Goal: Information Seeking & Learning: Learn about a topic

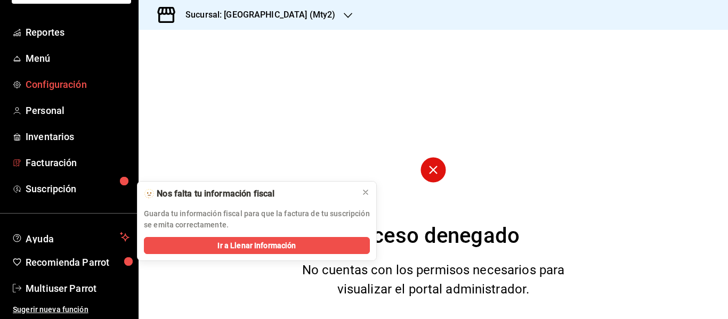
scroll to position [83, 0]
click at [66, 283] on span "Multiuser Parrot" at bounding box center [78, 288] width 104 height 14
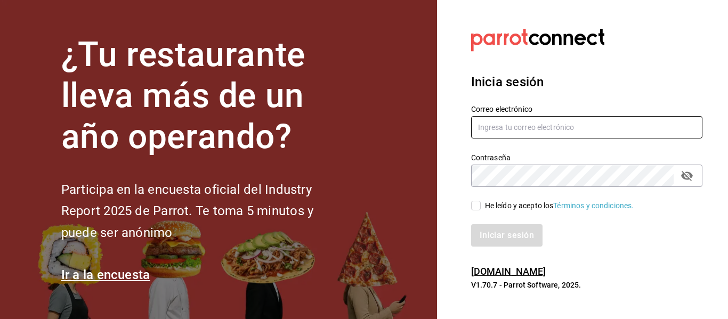
type input "[EMAIL_ADDRESS][DOMAIN_NAME]"
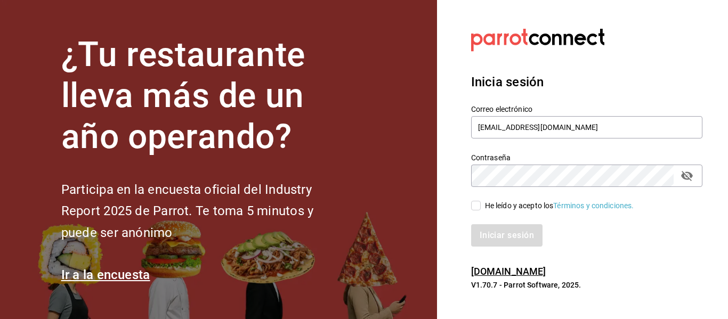
drag, startPoint x: 676, startPoint y: 178, endPoint x: 683, endPoint y: 177, distance: 6.5
click at [683, 177] on div "Contraseña" at bounding box center [586, 176] width 231 height 22
click at [683, 177] on icon "passwordField" at bounding box center [687, 176] width 12 height 10
click at [478, 205] on input "He leído y acepto los Términos y condiciones." at bounding box center [476, 206] width 10 height 10
checkbox input "true"
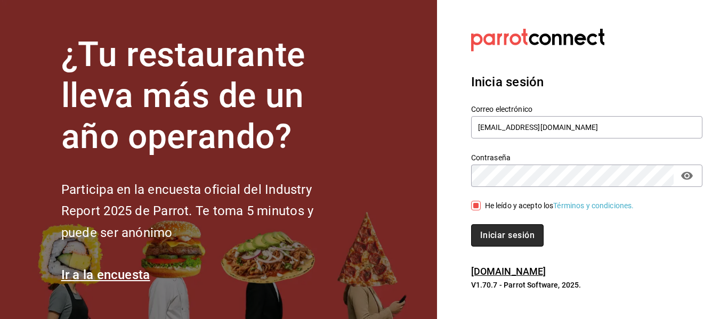
click at [488, 226] on button "Iniciar sesión" at bounding box center [507, 235] width 72 height 22
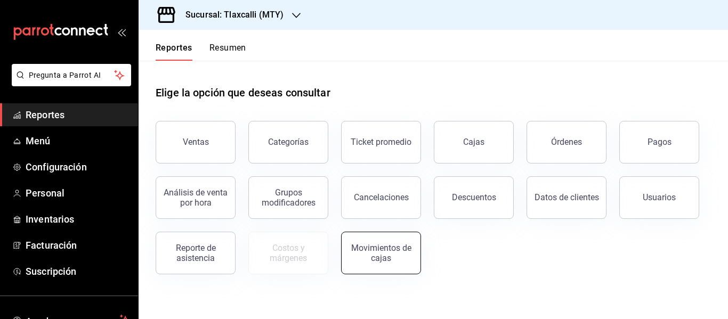
click at [365, 234] on button "Movimientos de cajas" at bounding box center [381, 253] width 80 height 43
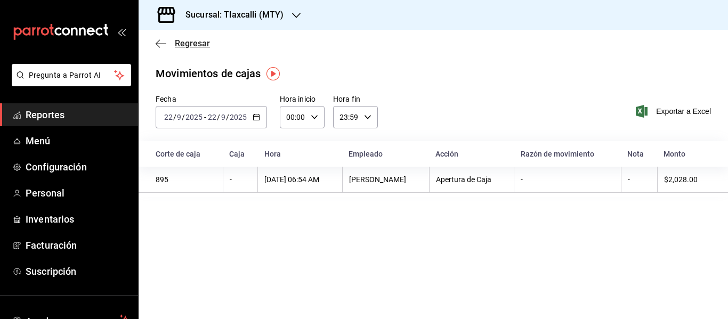
click at [159, 46] on icon "button" at bounding box center [158, 43] width 4 height 8
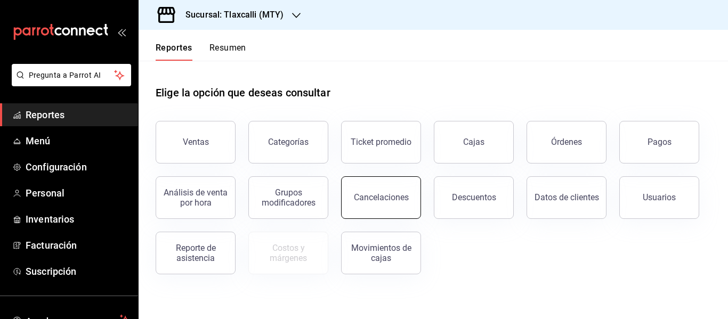
click at [417, 205] on button "Cancelaciones" at bounding box center [381, 197] width 80 height 43
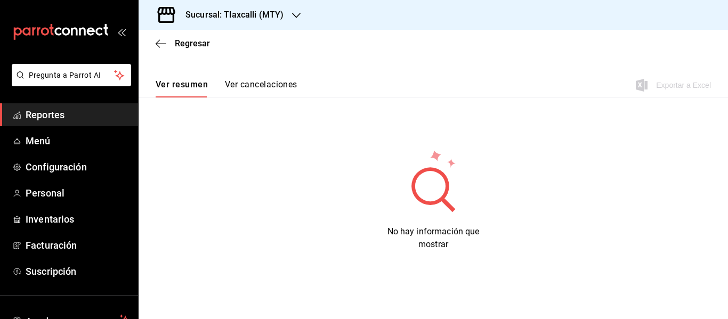
scroll to position [83, 0]
click at [238, 84] on button "Ver cancelaciones" at bounding box center [261, 88] width 72 height 18
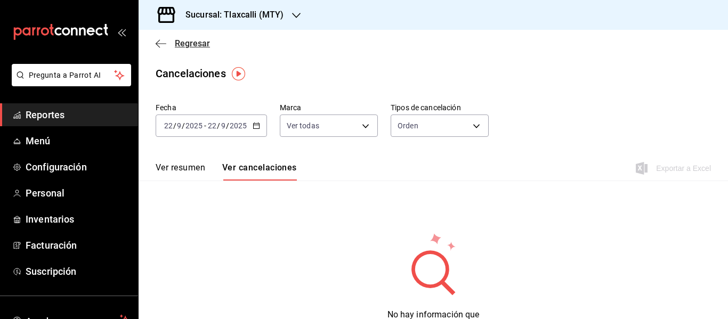
click at [173, 40] on span "Regresar" at bounding box center [183, 43] width 54 height 10
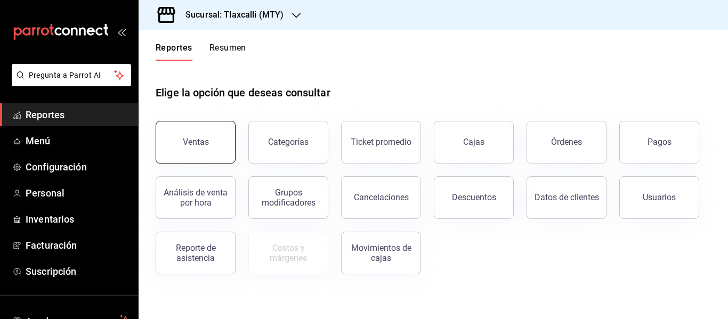
click at [197, 141] on div "Ventas" at bounding box center [196, 142] width 26 height 10
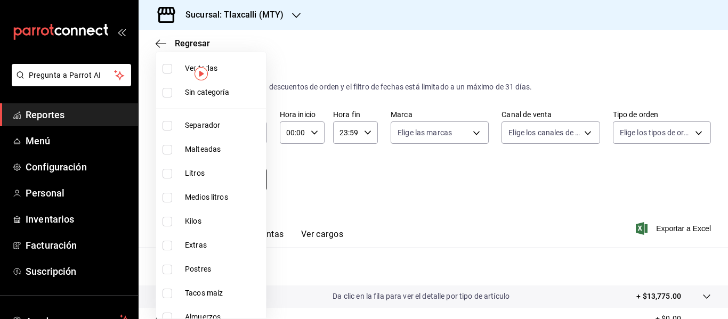
click at [256, 176] on body "Pregunta a Parrot AI Reportes Menú Configuración Personal Inventarios Facturaci…" at bounding box center [364, 159] width 728 height 319
click at [173, 173] on label at bounding box center [169, 174] width 14 height 10
click at [172, 173] on input "checkbox" at bounding box center [167, 174] width 10 height 10
checkbox input "false"
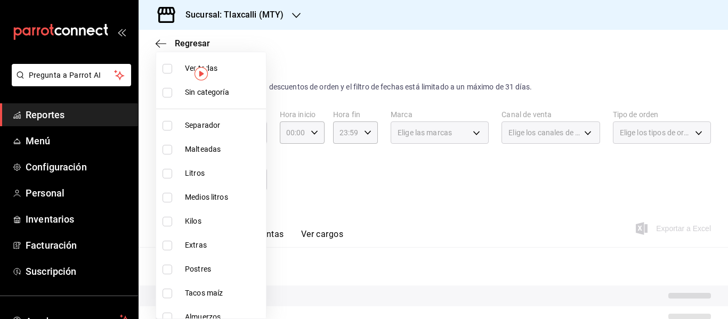
click at [170, 193] on input "checkbox" at bounding box center [167, 198] width 10 height 10
checkbox input "true"
type input "72616f91-d450-4133-9b37-fa40b16e8812"
click at [167, 173] on input "checkbox" at bounding box center [167, 174] width 10 height 10
checkbox input "true"
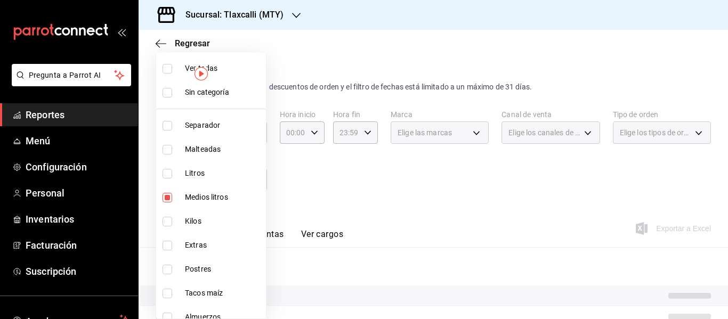
type input "72616f91-d450-4133-9b37-fa40b16e8812,c76ace9e-2186-415b-90ef-4b3647d37bb6"
click at [397, 173] on div at bounding box center [364, 159] width 728 height 319
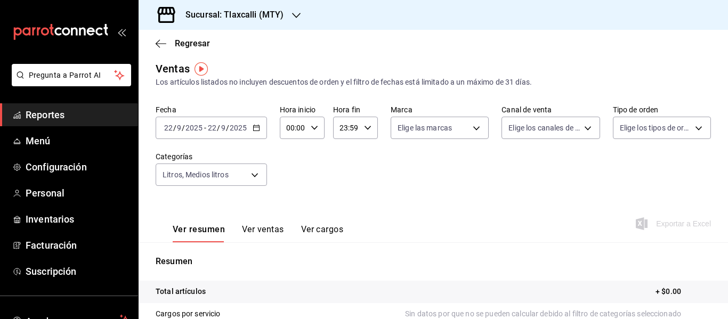
scroll to position [4, 0]
click at [258, 125] on div "2025-09-22 22 / 9 / 2025 - 2025-09-22 22 / 9 / 2025" at bounding box center [211, 129] width 111 height 22
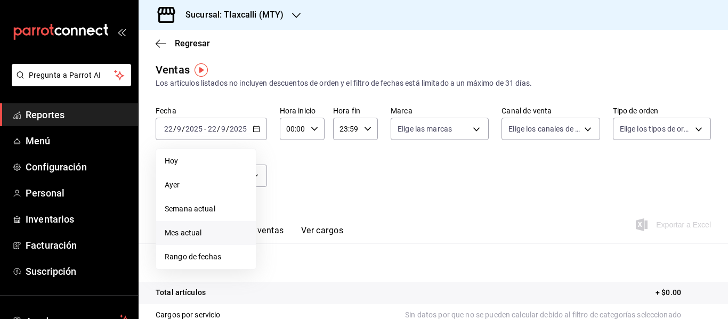
click at [225, 232] on span "Mes actual" at bounding box center [206, 232] width 83 height 11
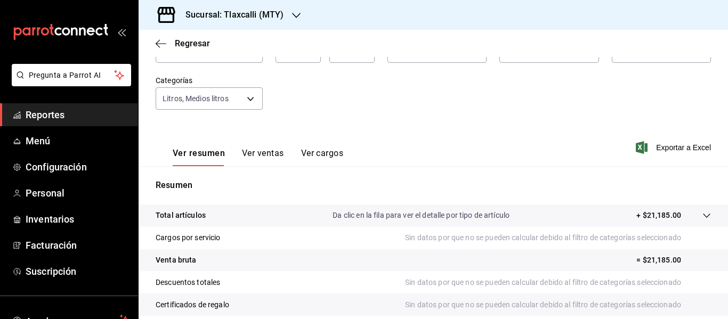
scroll to position [80, 0]
click at [279, 154] on button "Ver ventas" at bounding box center [263, 158] width 42 height 18
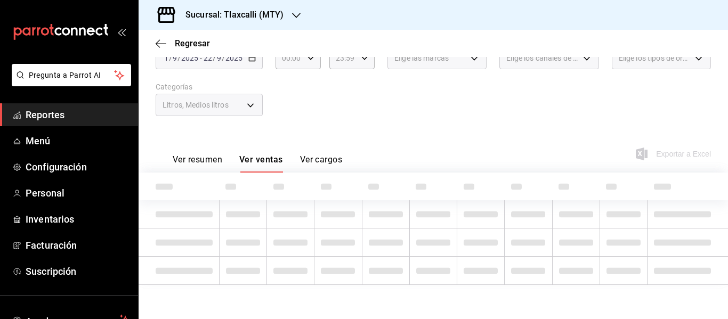
scroll to position [73, 0]
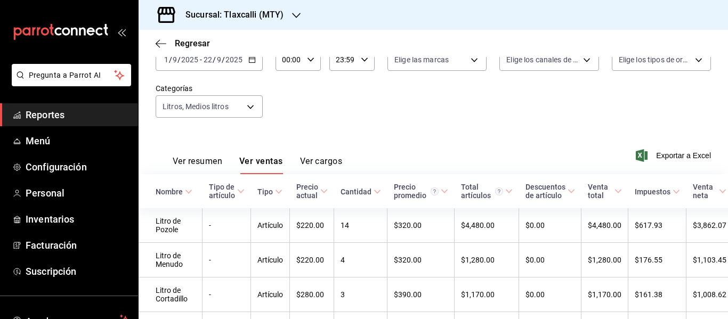
click at [282, 161] on button "Ver ventas" at bounding box center [261, 165] width 44 height 18
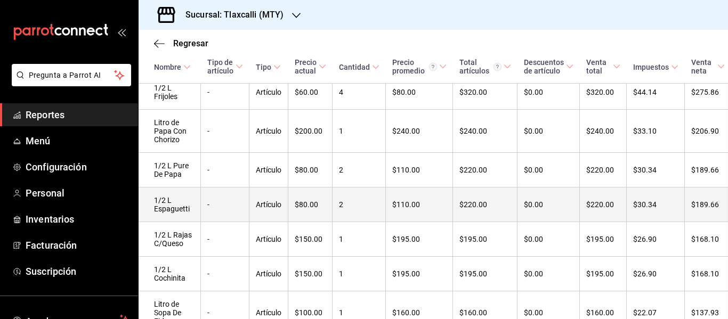
scroll to position [1083, 2]
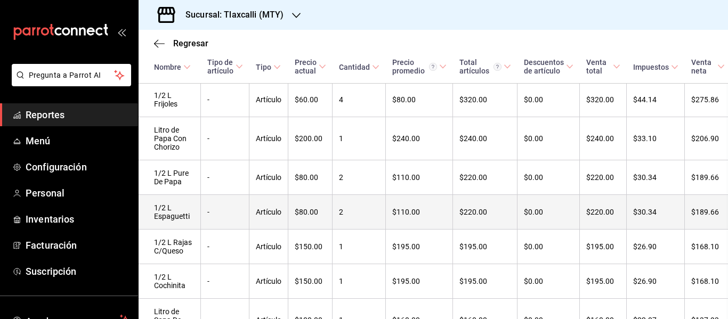
click at [363, 117] on td "4" at bounding box center [358, 100] width 53 height 35
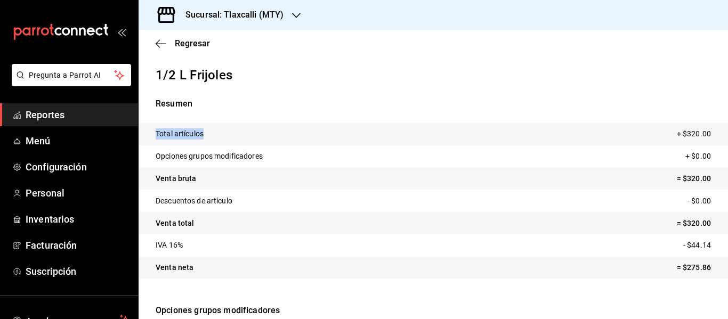
drag, startPoint x: 363, startPoint y: 126, endPoint x: 344, endPoint y: 113, distance: 23.0
click at [344, 113] on div "Resumen Total artículos + $320.00 Opciones grupos modificadores + $0.00 Venta b…" at bounding box center [432, 194] width 589 height 194
click at [250, 37] on div "Regresar" at bounding box center [432, 43] width 589 height 27
click at [185, 42] on span "Regresar" at bounding box center [192, 43] width 35 height 10
click at [185, 45] on span "Regresar" at bounding box center [192, 43] width 35 height 10
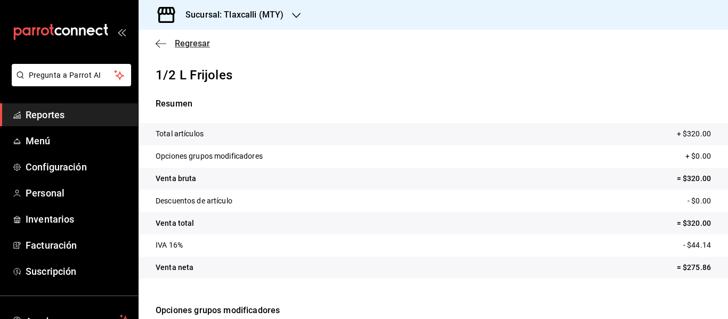
click at [203, 41] on span "Regresar" at bounding box center [192, 43] width 35 height 10
click at [201, 45] on span "Regresar" at bounding box center [192, 43] width 35 height 10
click at [187, 48] on span "Regresar" at bounding box center [192, 43] width 35 height 10
click at [161, 43] on icon "button" at bounding box center [161, 43] width 11 height 1
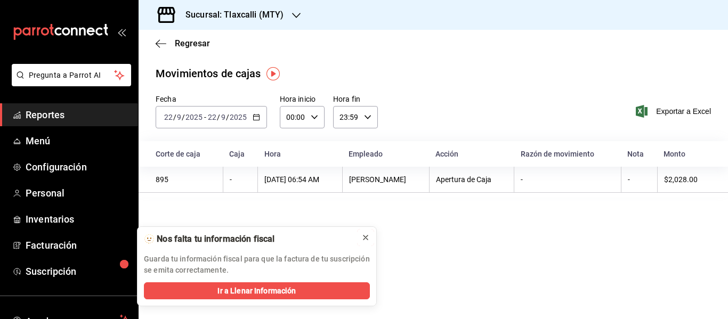
click at [361, 239] on icon at bounding box center [365, 237] width 9 height 9
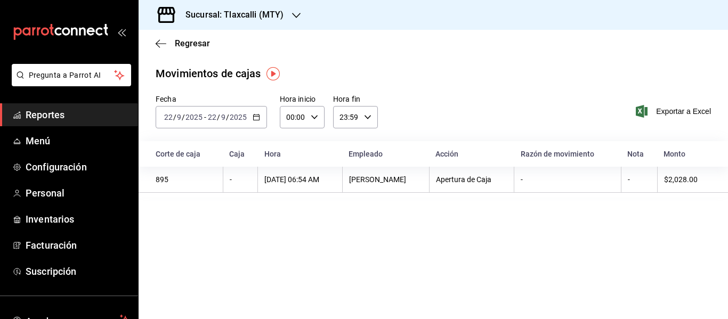
click at [183, 37] on div "Regresar" at bounding box center [432, 43] width 589 height 27
click at [186, 46] on span "Regresar" at bounding box center [192, 43] width 35 height 10
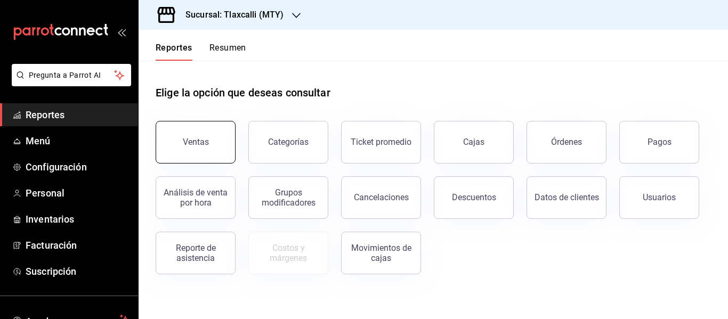
click at [213, 134] on button "Ventas" at bounding box center [196, 142] width 80 height 43
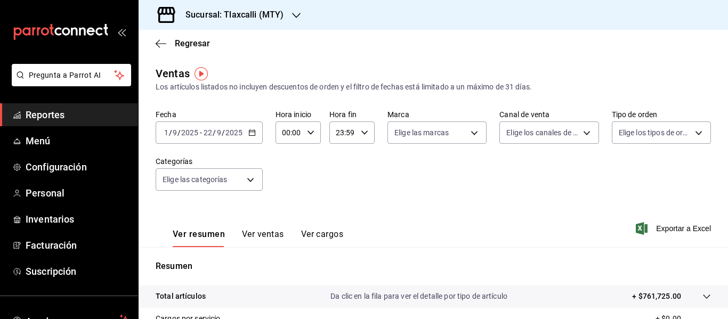
click at [256, 132] on div "2025-09-01 1 / 9 / 2025 - 2025-09-22 22 / 9 / 2025" at bounding box center [209, 132] width 107 height 22
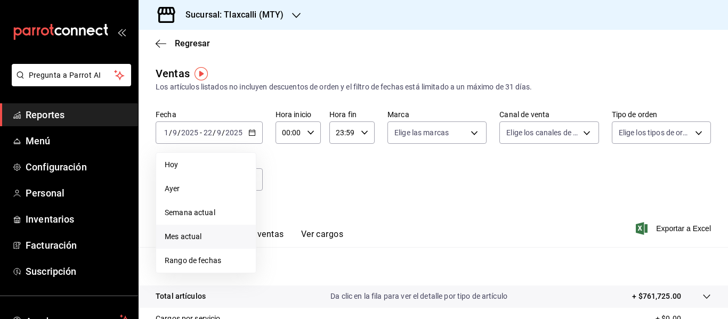
click at [230, 240] on span "Mes actual" at bounding box center [206, 236] width 83 height 11
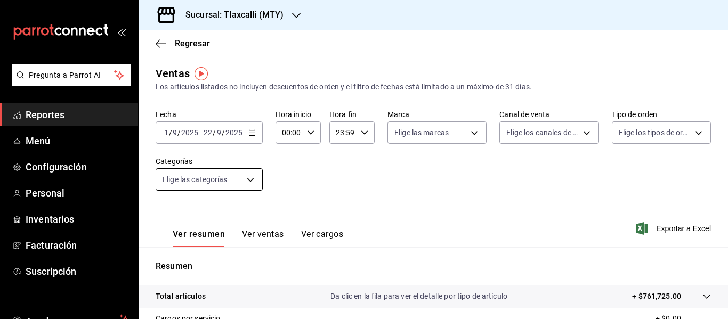
click at [234, 182] on body "Pregunta a Parrot AI Reportes Menú Configuración Personal Inventarios Facturaci…" at bounding box center [364, 159] width 728 height 319
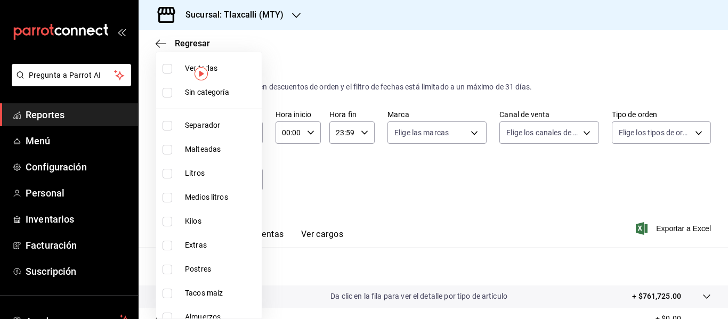
click at [165, 176] on input "checkbox" at bounding box center [167, 174] width 10 height 10
checkbox input "true"
type input "c76ace9e-2186-415b-90ef-4b3647d37bb6"
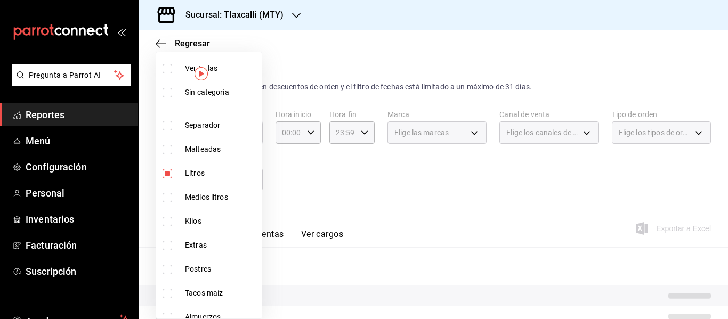
click at [168, 197] on input "checkbox" at bounding box center [167, 198] width 10 height 10
checkbox input "true"
type input "c76ace9e-2186-415b-90ef-4b3647d37bb6,72616f91-d450-4133-9b37-fa40b16e8812"
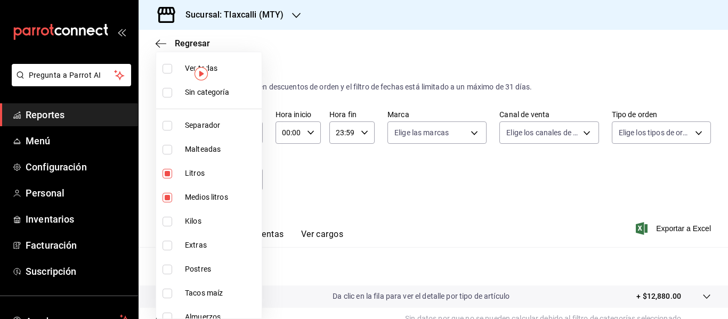
click at [333, 180] on div at bounding box center [364, 159] width 728 height 319
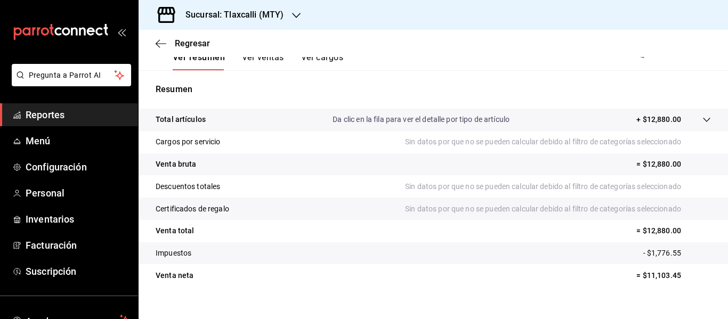
scroll to position [127, 0]
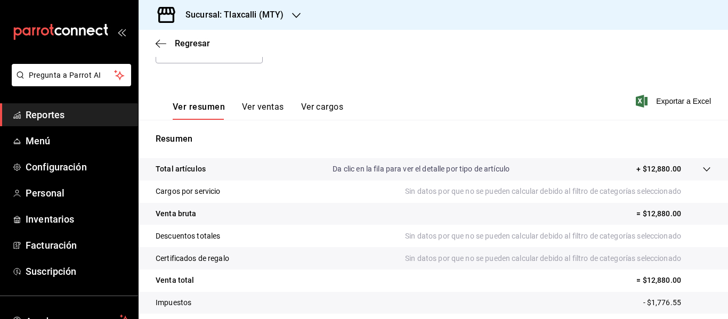
click at [261, 107] on button "Ver ventas" at bounding box center [263, 111] width 42 height 18
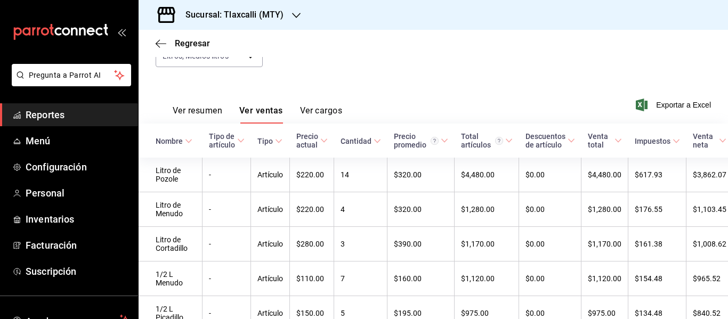
scroll to position [123, 0]
